Goal: Download file/media

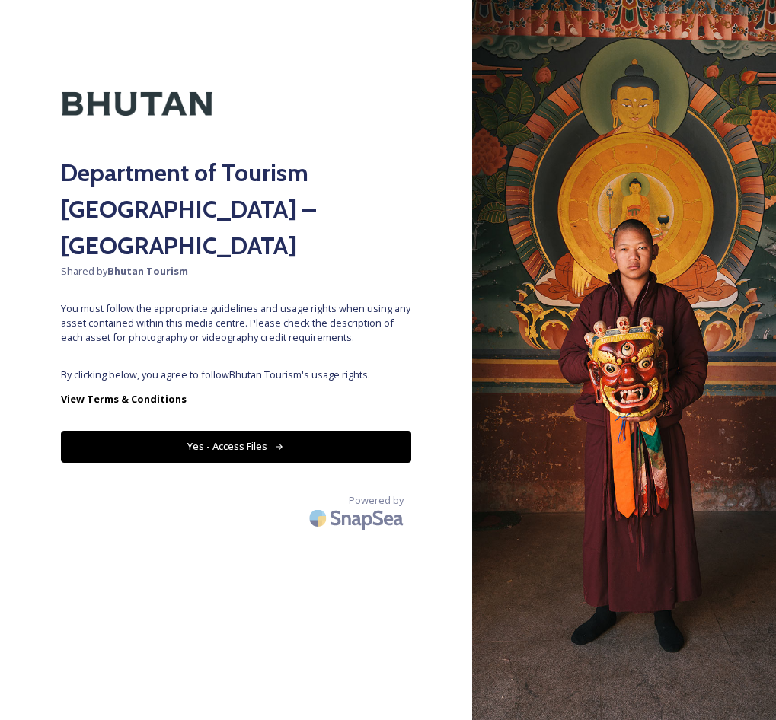
click at [225, 431] on button "Yes - Access Files" at bounding box center [236, 446] width 350 height 31
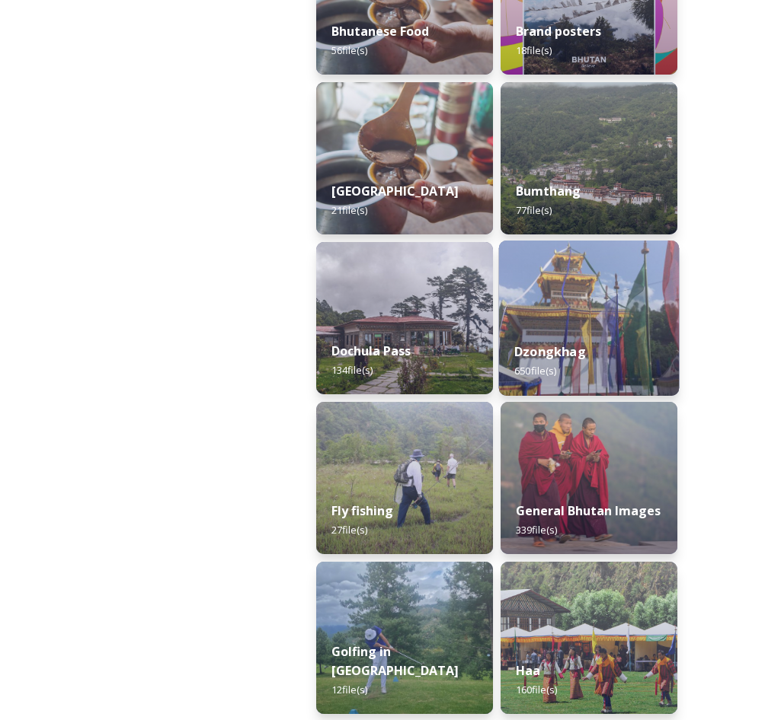
scroll to position [642, 0]
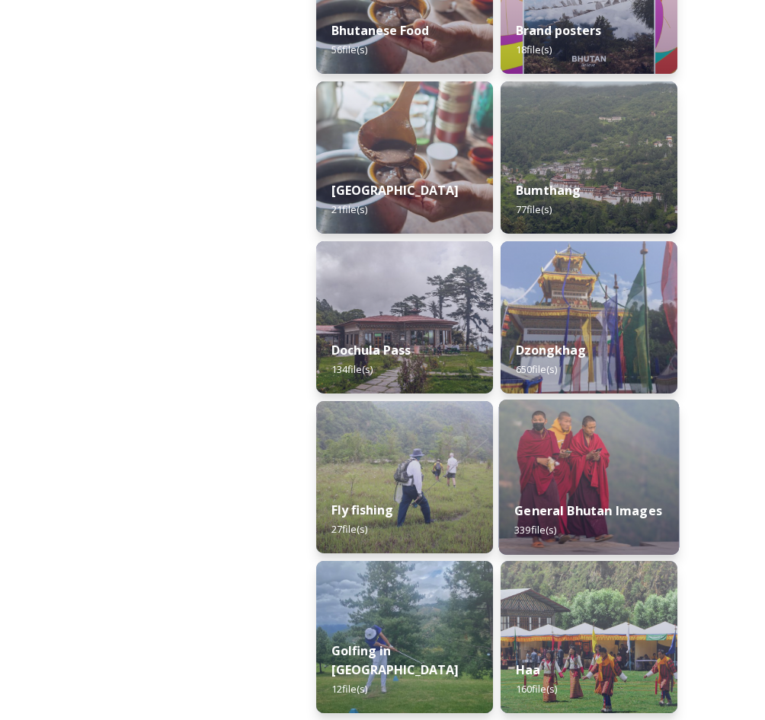
click at [564, 507] on strong "General Bhutan Images" at bounding box center [588, 511] width 148 height 17
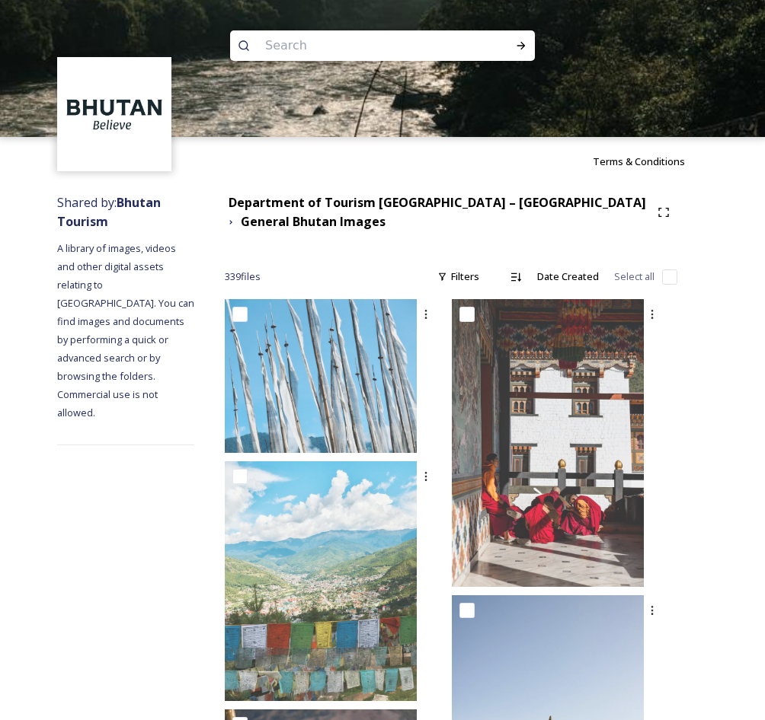
click at [371, 44] on input at bounding box center [361, 46] width 209 height 34
type input "archery"
click at [525, 46] on icon at bounding box center [521, 46] width 12 height 12
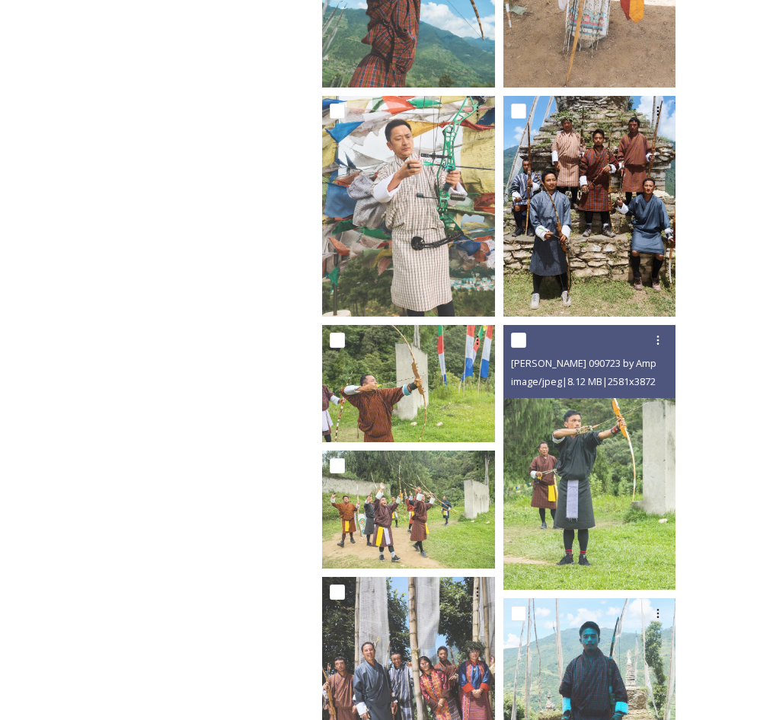
scroll to position [1144, 0]
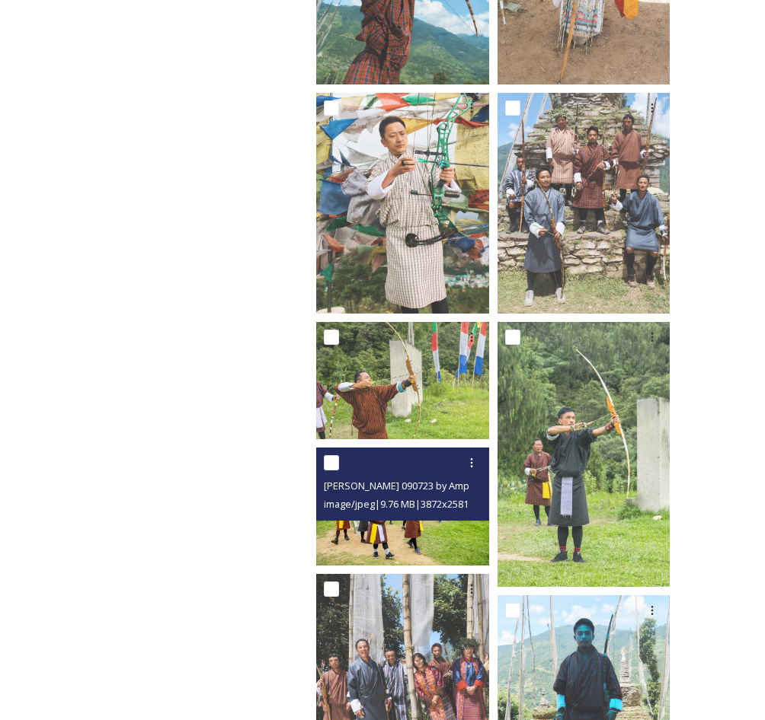
click at [354, 522] on img at bounding box center [404, 507] width 177 height 118
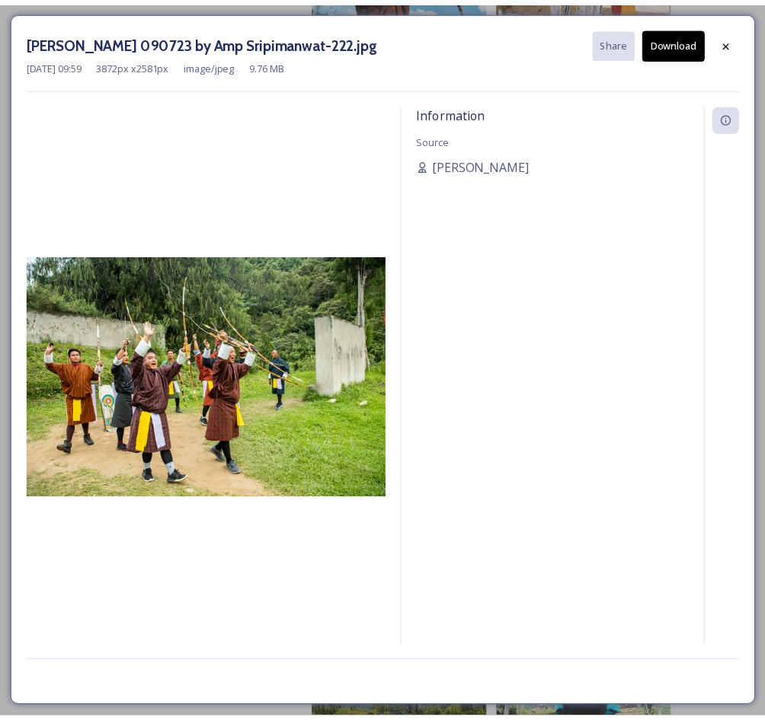
scroll to position [1132, 0]
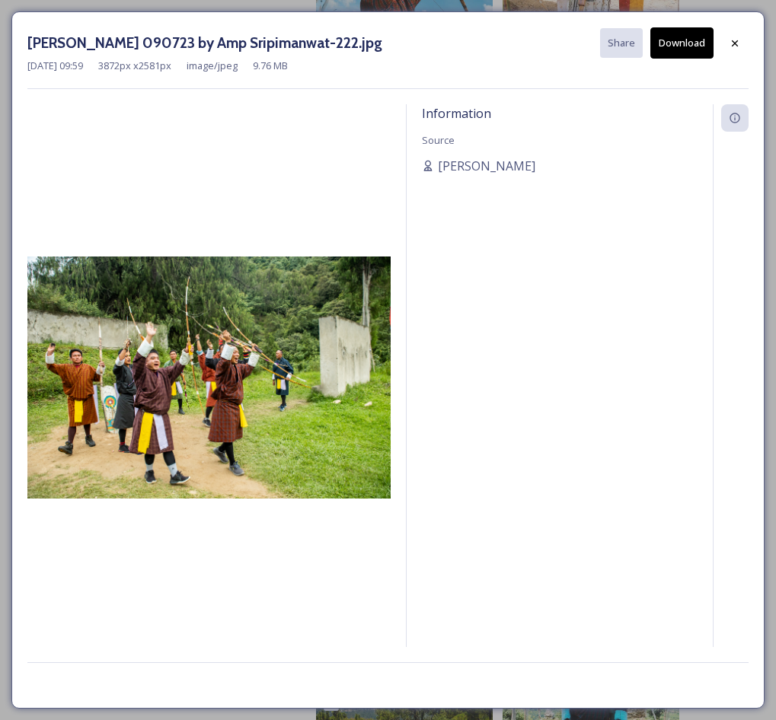
click at [681, 46] on button "Download" at bounding box center [681, 42] width 63 height 31
click at [293, 193] on div at bounding box center [208, 375] width 363 height 543
click at [733, 44] on icon at bounding box center [735, 43] width 12 height 12
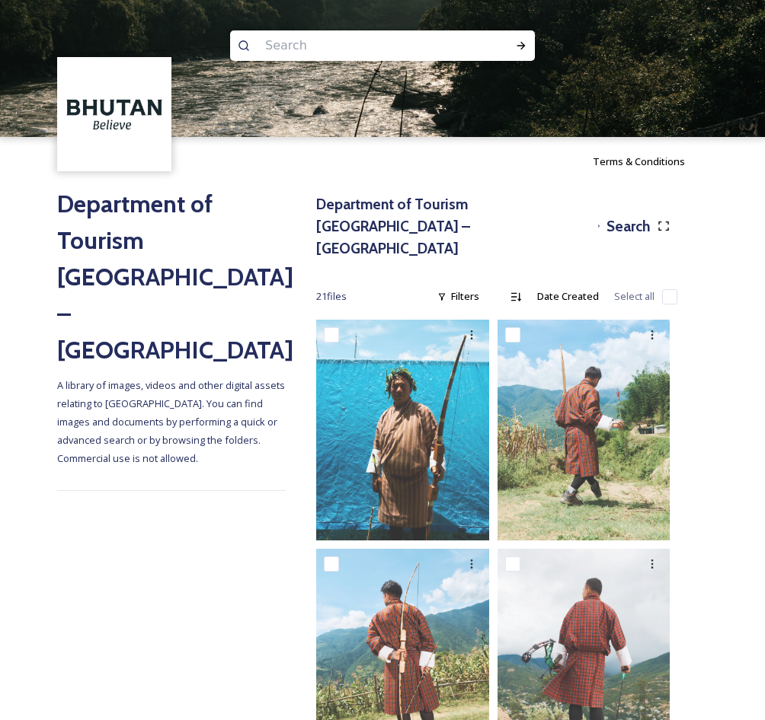
click at [324, 50] on input at bounding box center [361, 46] width 209 height 34
type input "ema datshi"
click at [516, 48] on icon at bounding box center [521, 46] width 12 height 12
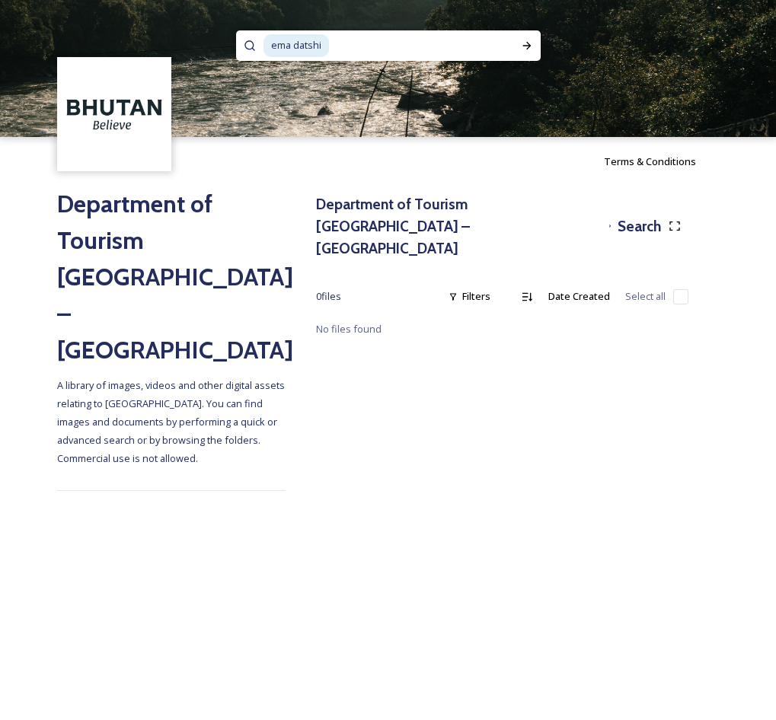
click at [309, 46] on span "ema datshi" at bounding box center [296, 45] width 65 height 22
click at [360, 45] on input at bounding box center [418, 46] width 175 height 34
type input "e"
click at [406, 197] on h3 "Department of Tourism [GEOGRAPHIC_DATA] – [GEOGRAPHIC_DATA]" at bounding box center [459, 225] width 286 height 65
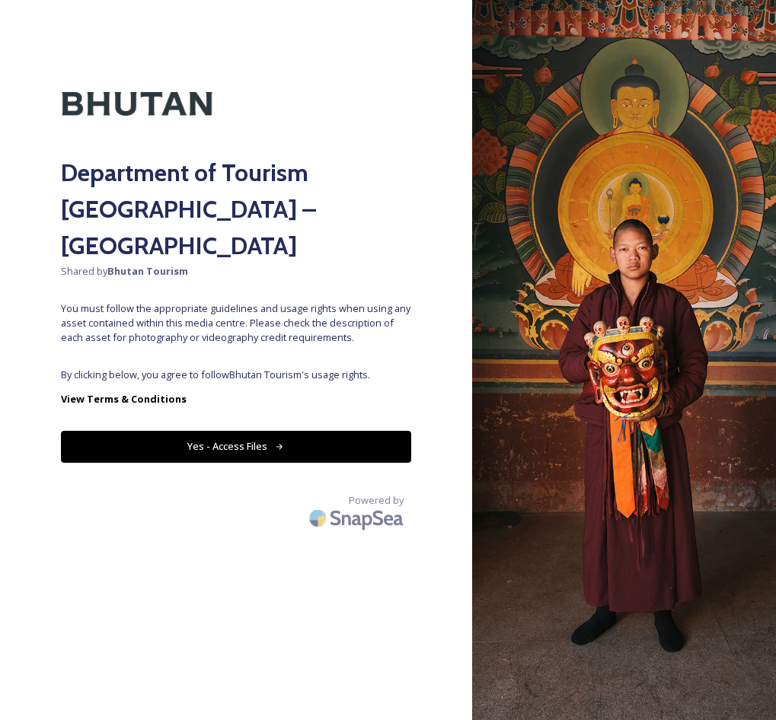
click at [248, 431] on button "Yes - Access Files" at bounding box center [236, 446] width 350 height 31
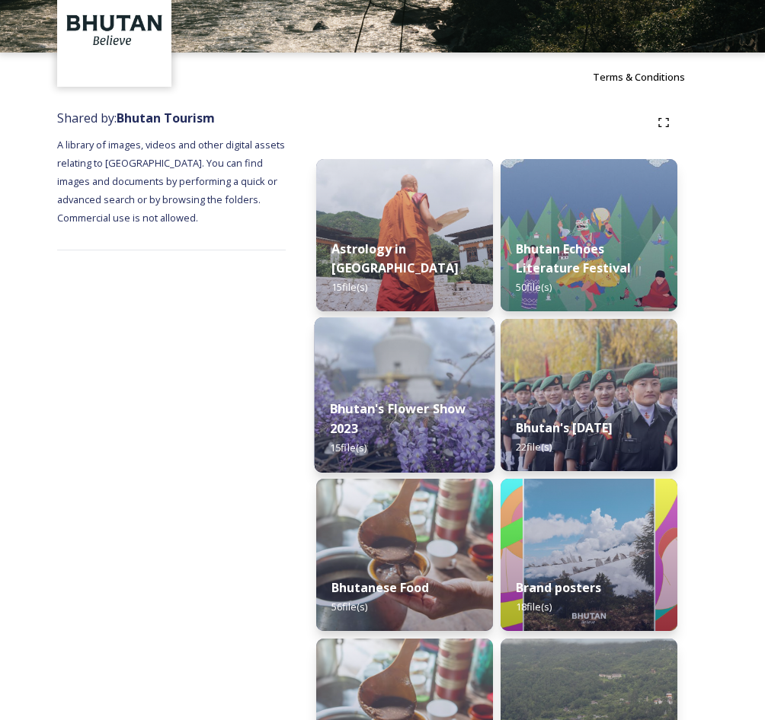
scroll to position [85, 0]
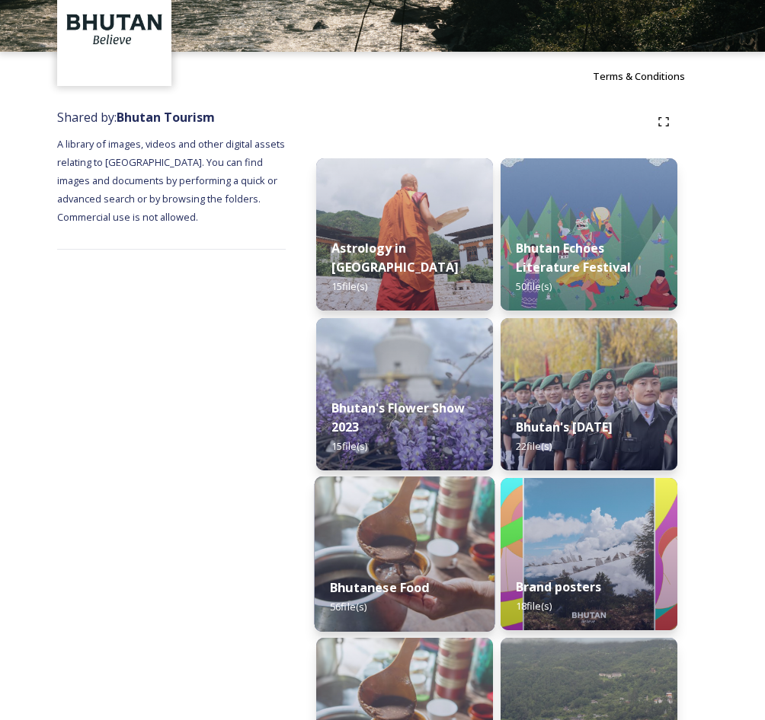
click at [393, 548] on img at bounding box center [405, 554] width 180 height 155
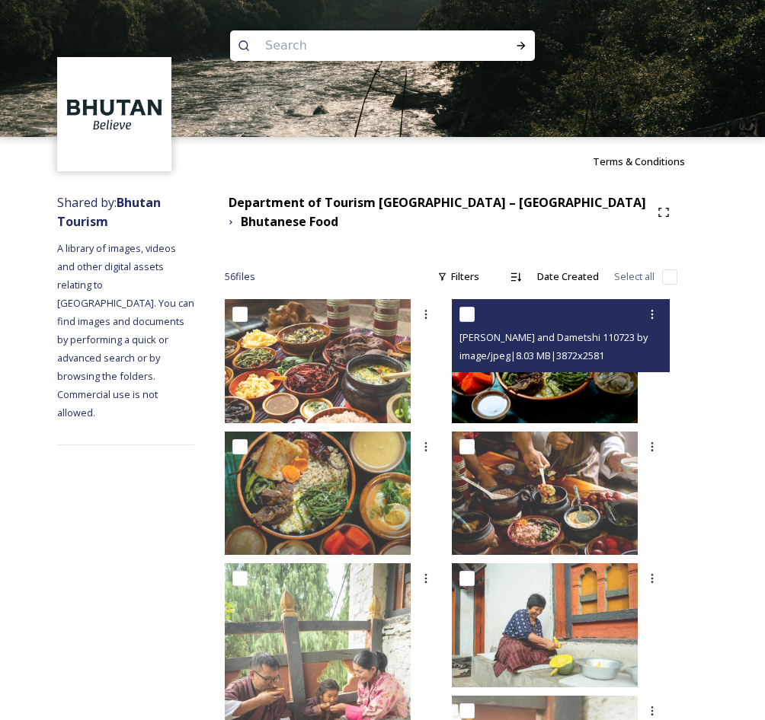
click at [570, 414] on img at bounding box center [545, 361] width 186 height 124
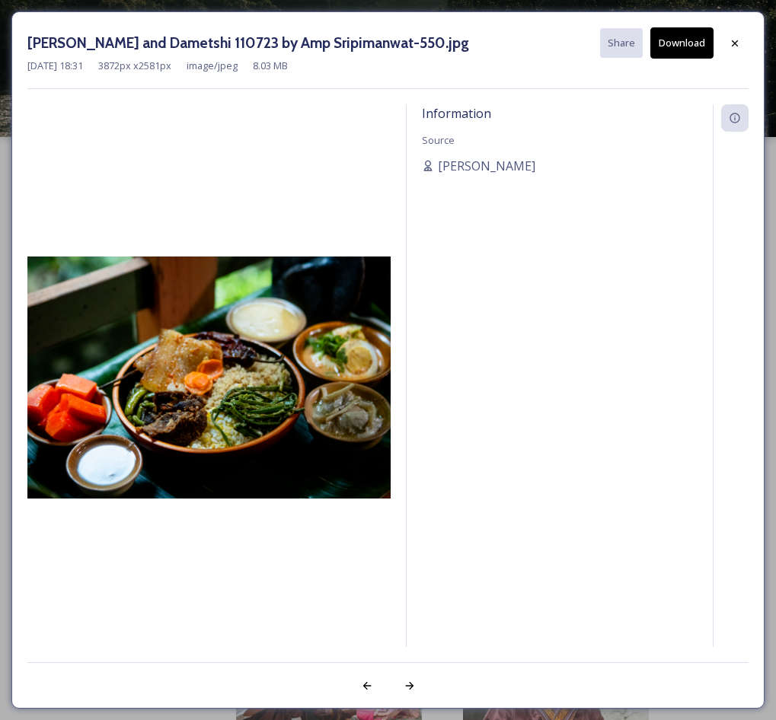
click at [687, 42] on button "Download" at bounding box center [681, 42] width 63 height 31
click at [283, 193] on div at bounding box center [208, 375] width 363 height 543
